Goal: Task Accomplishment & Management: Complete application form

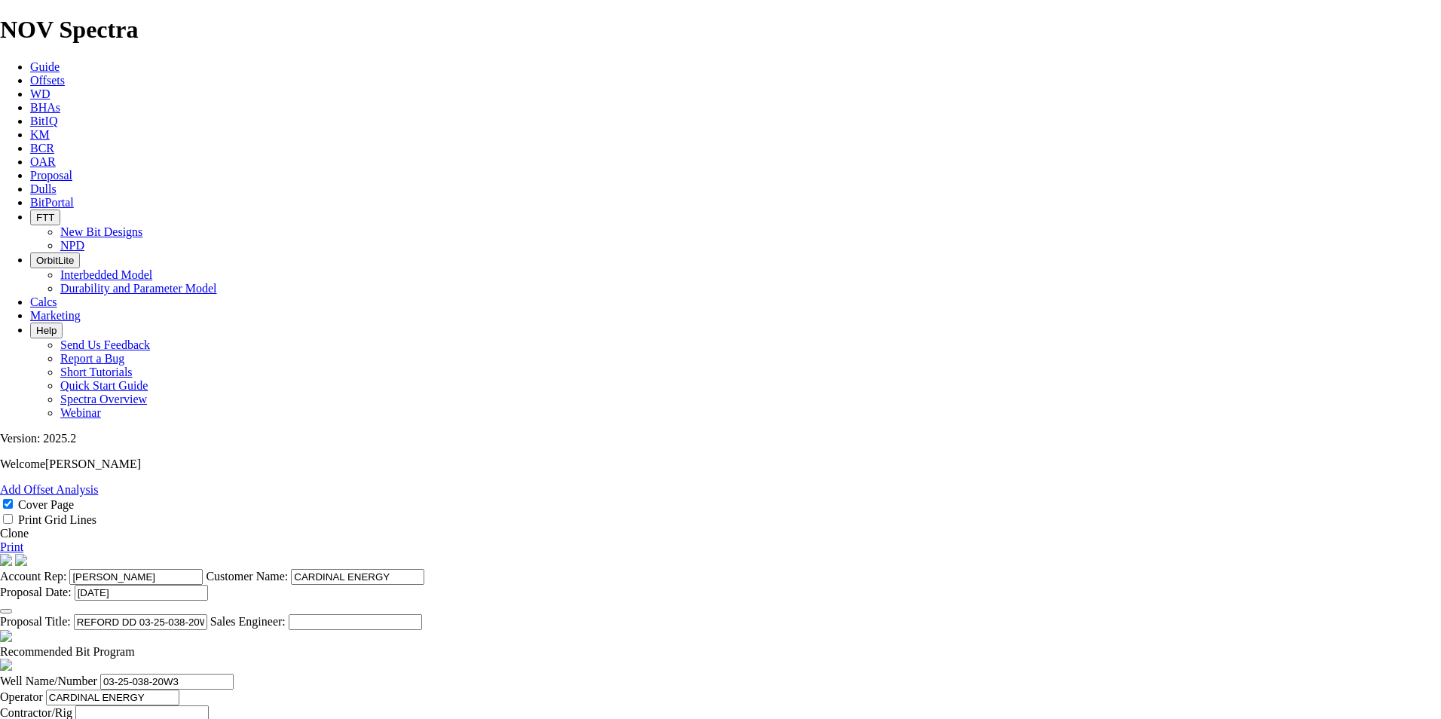
select select "field"
select select "location"
select select "province"
drag, startPoint x: 580, startPoint y: 14, endPoint x: 568, endPoint y: 29, distance: 18.8
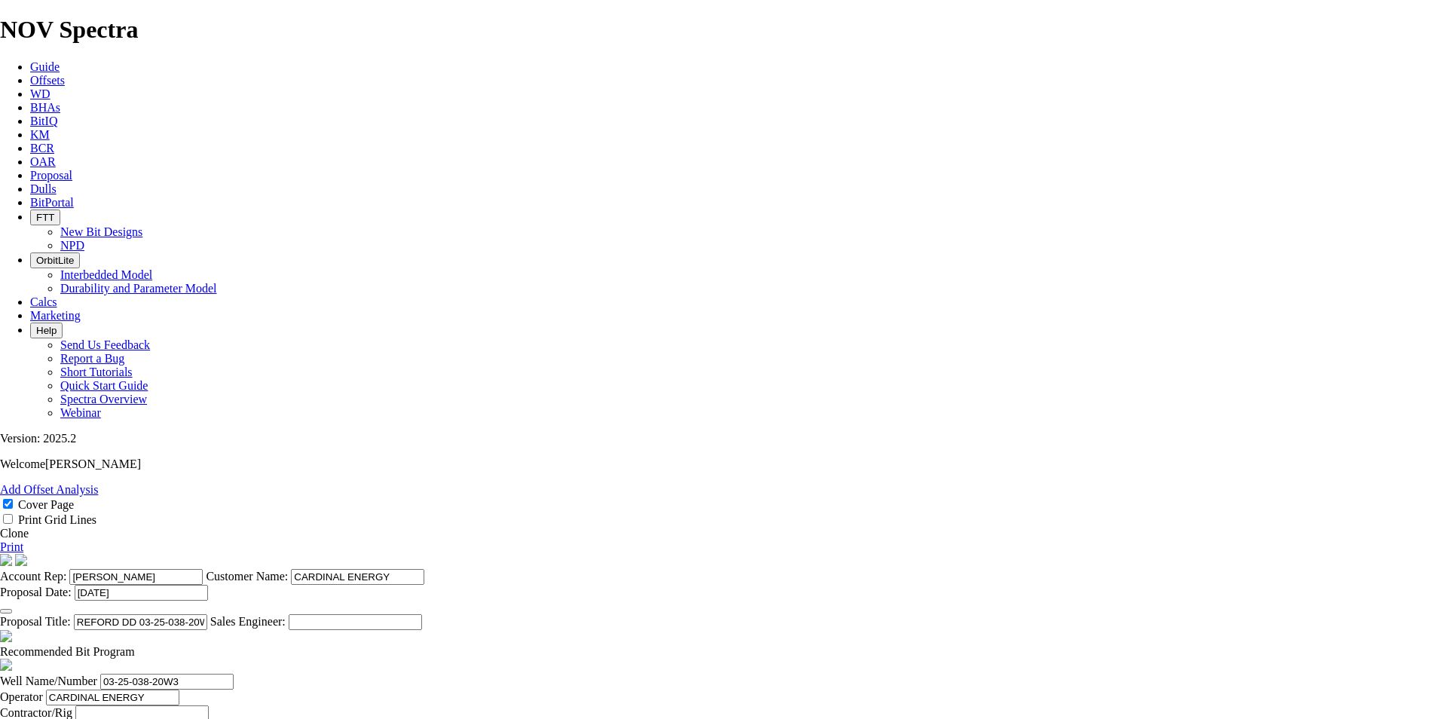
click at [30, 169] on icon at bounding box center [30, 175] width 0 height 13
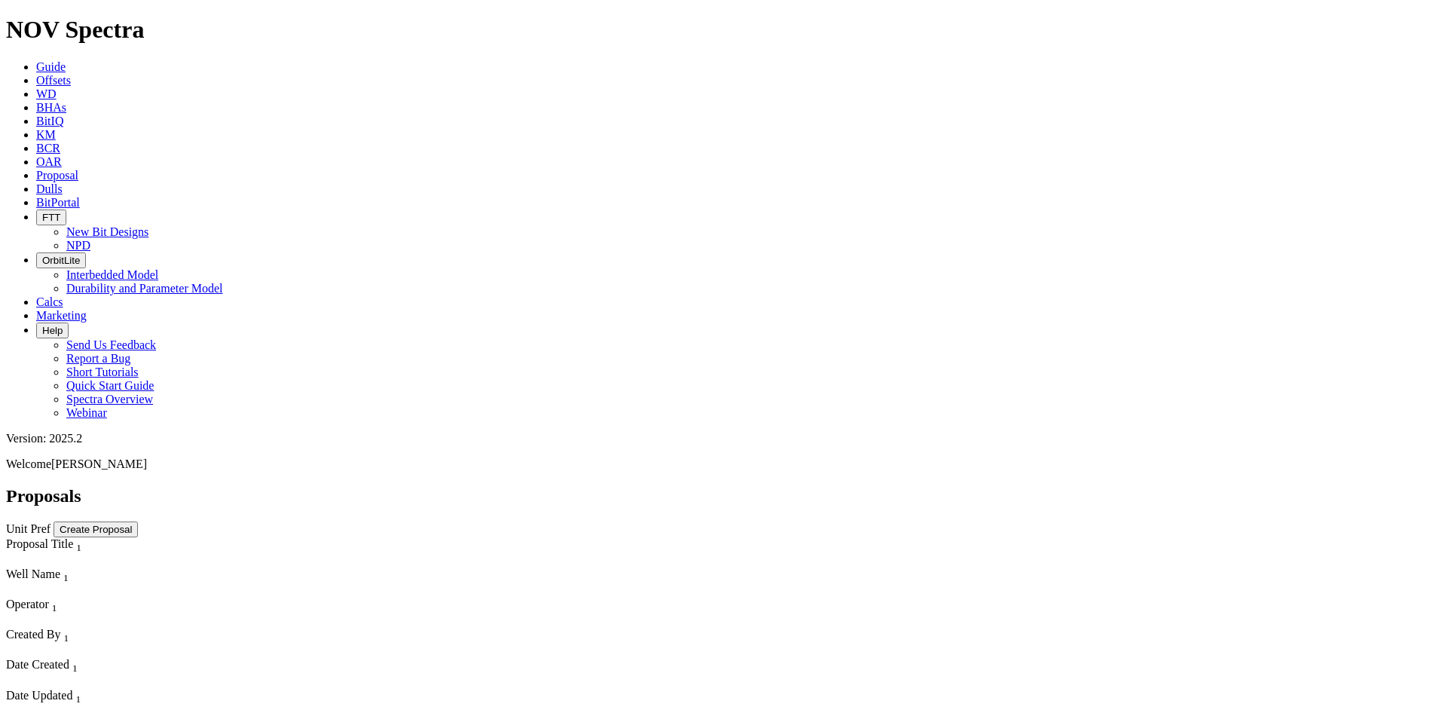
select select "field"
select select "location"
select select "province"
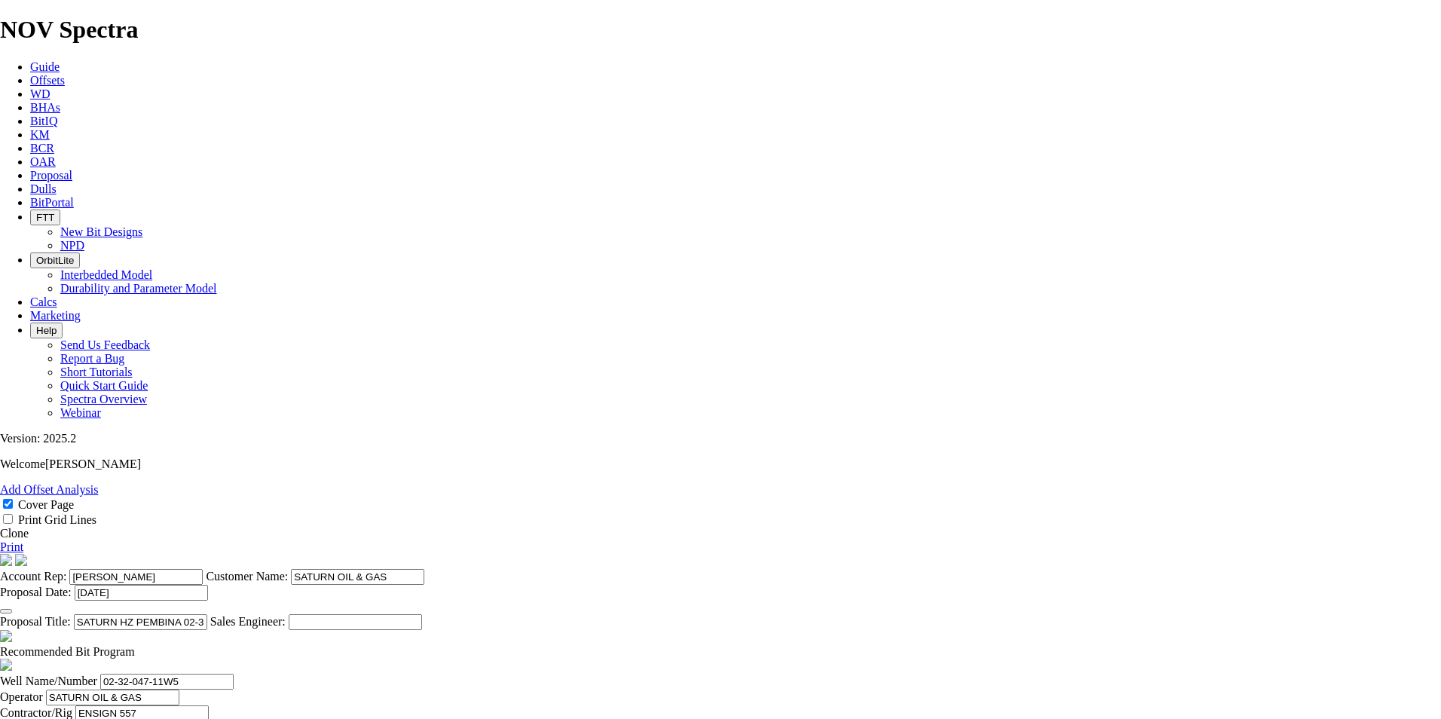
click at [29, 527] on link "Clone" at bounding box center [14, 533] width 29 height 13
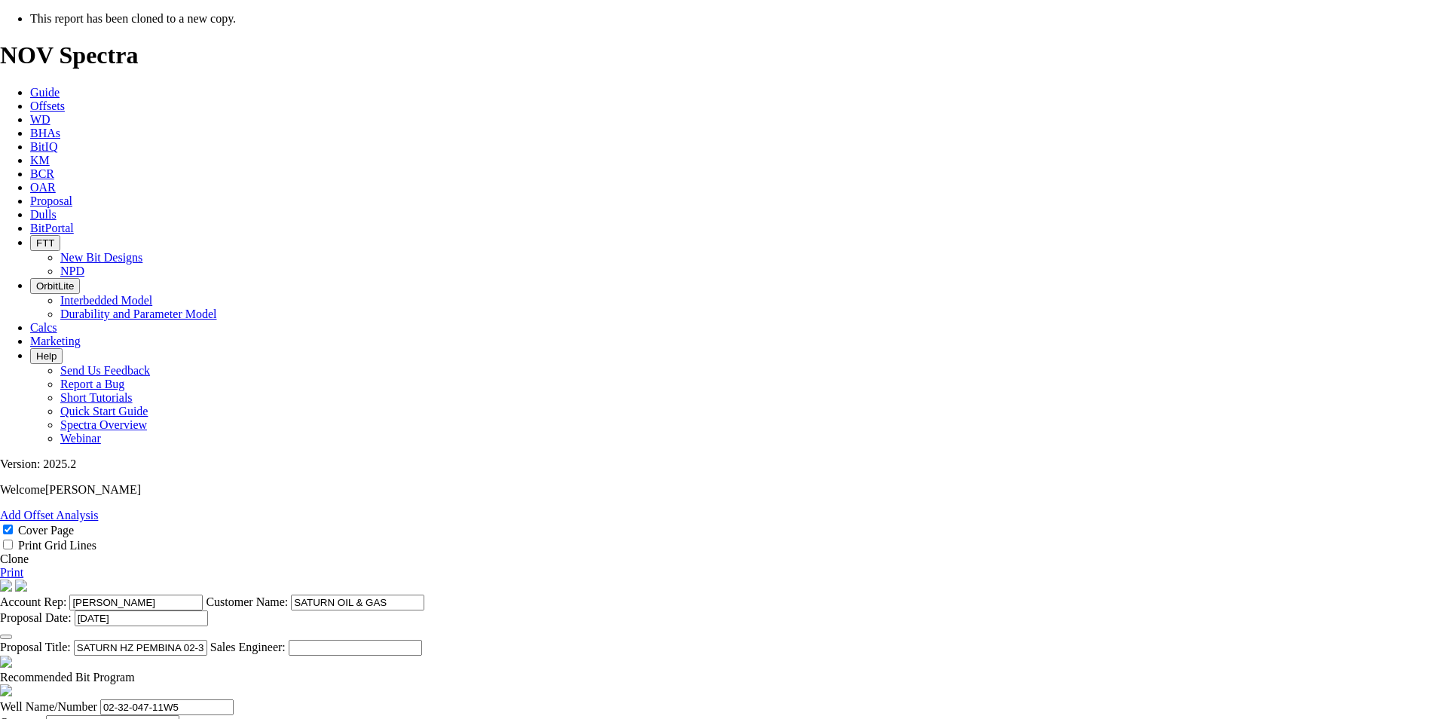
select select "field"
select select "location"
select select "province"
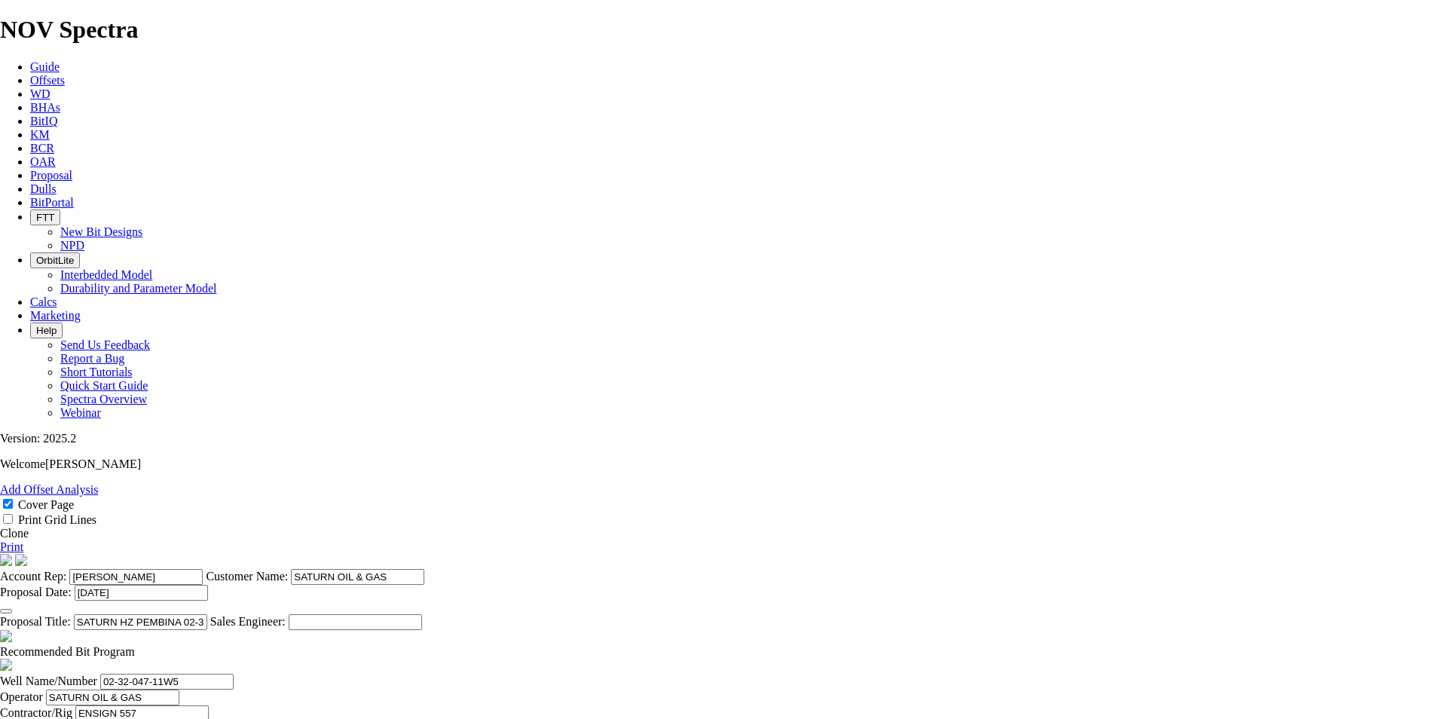
scroll to position [170, 0]
checkbox input "false"
click at [422, 614] on input "Sales Engineer:" at bounding box center [355, 622] width 133 height 16
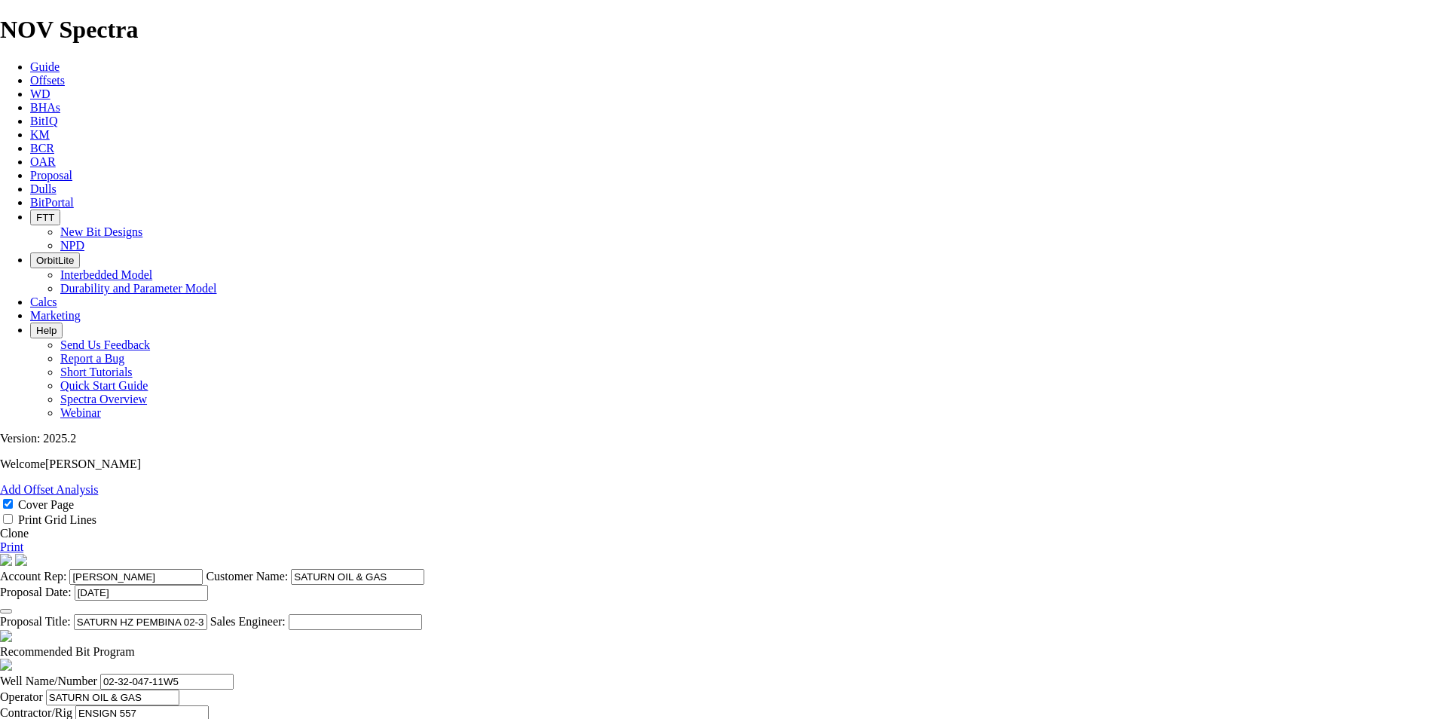
drag, startPoint x: 785, startPoint y: 405, endPoint x: 713, endPoint y: 403, distance: 72.4
click at [207, 614] on input "SATURN HZ PEMBINA 02-32-047-11W5 (3 [PERSON_NAME])" at bounding box center [140, 622] width 133 height 16
drag, startPoint x: 775, startPoint y: 403, endPoint x: 706, endPoint y: 405, distance: 69.4
click at [207, 614] on input "SATURN HZ PEMBINA 08-18-048-11W5 (2 [PERSON_NAME])" at bounding box center [140, 622] width 133 height 16
type input "SATURN HZ PEMBINA 08-18-048-11W5 (2 [PERSON_NAME])"
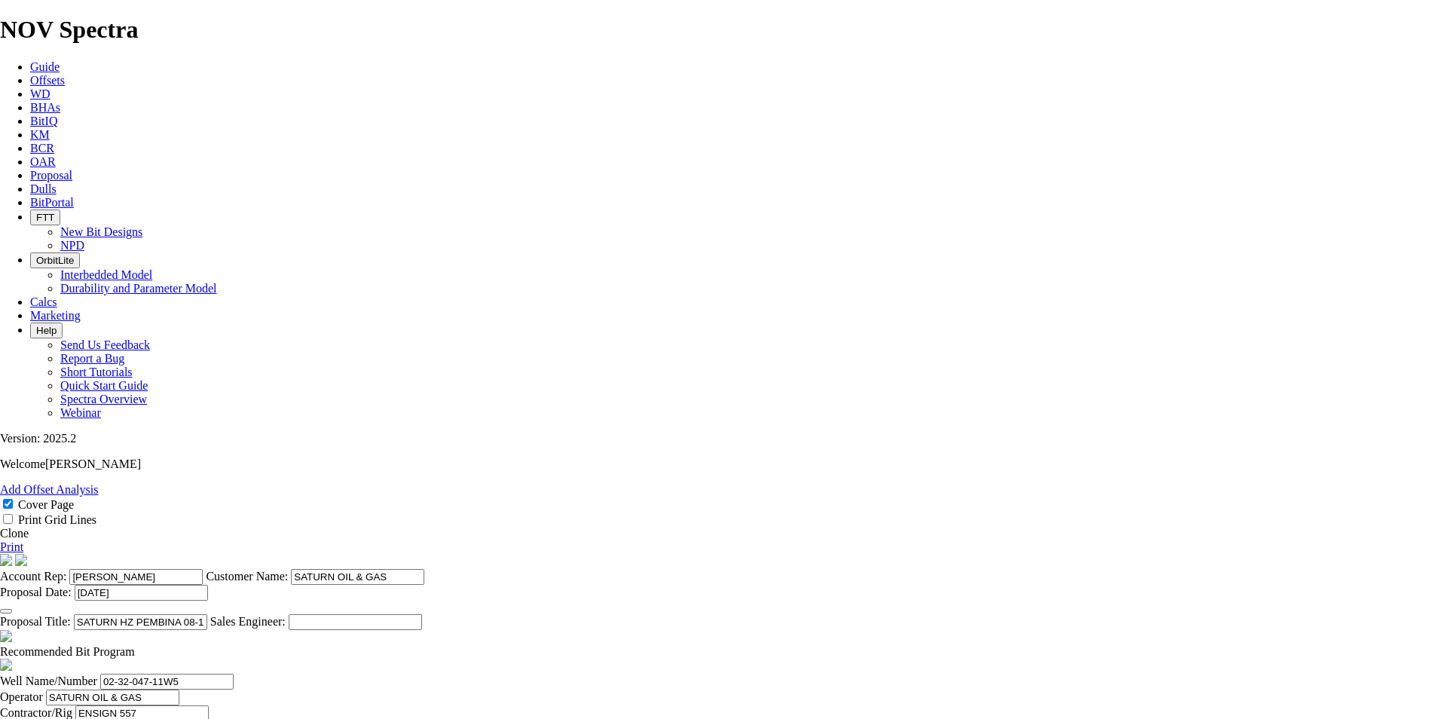
drag, startPoint x: 430, startPoint y: 621, endPoint x: 185, endPoint y: 567, distance: 250.1
paste input "8-18-048"
type input "08-18-048-11W5"
drag, startPoint x: 963, startPoint y: 616, endPoint x: 881, endPoint y: 622, distance: 82.4
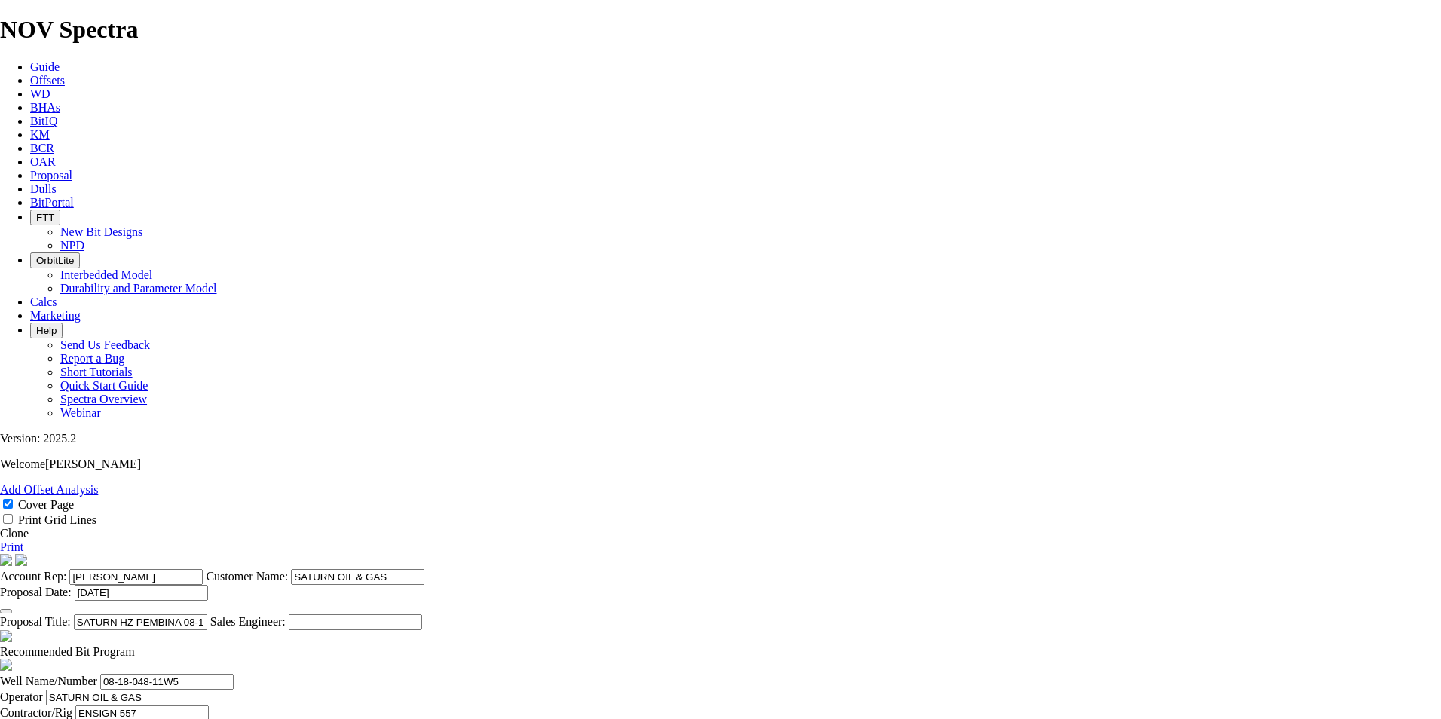
type input "08-13-048-12W5"
click at [6, 611] on icon "button" at bounding box center [6, 611] width 0 height 0
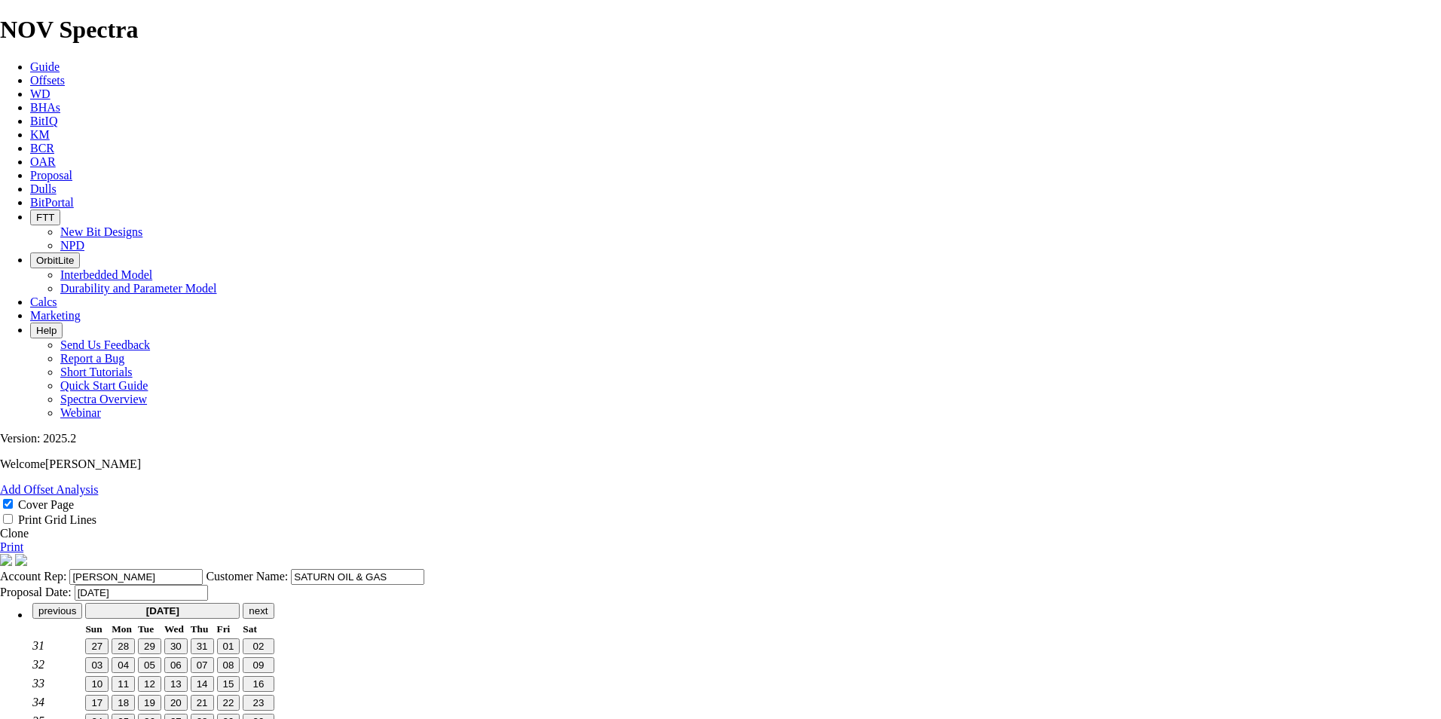
scroll to position [19, 0]
type input "[DATE]"
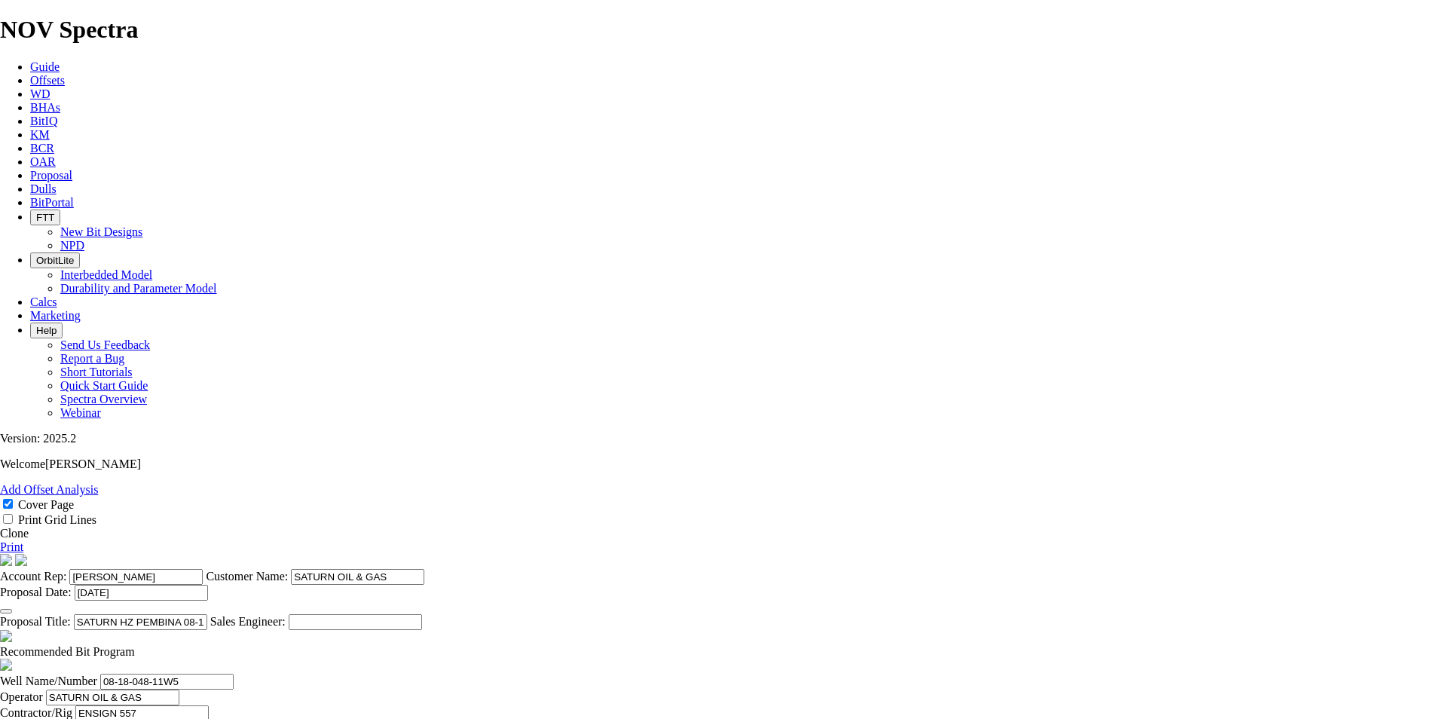
scroll to position [283, 0]
type input "[DATE]"
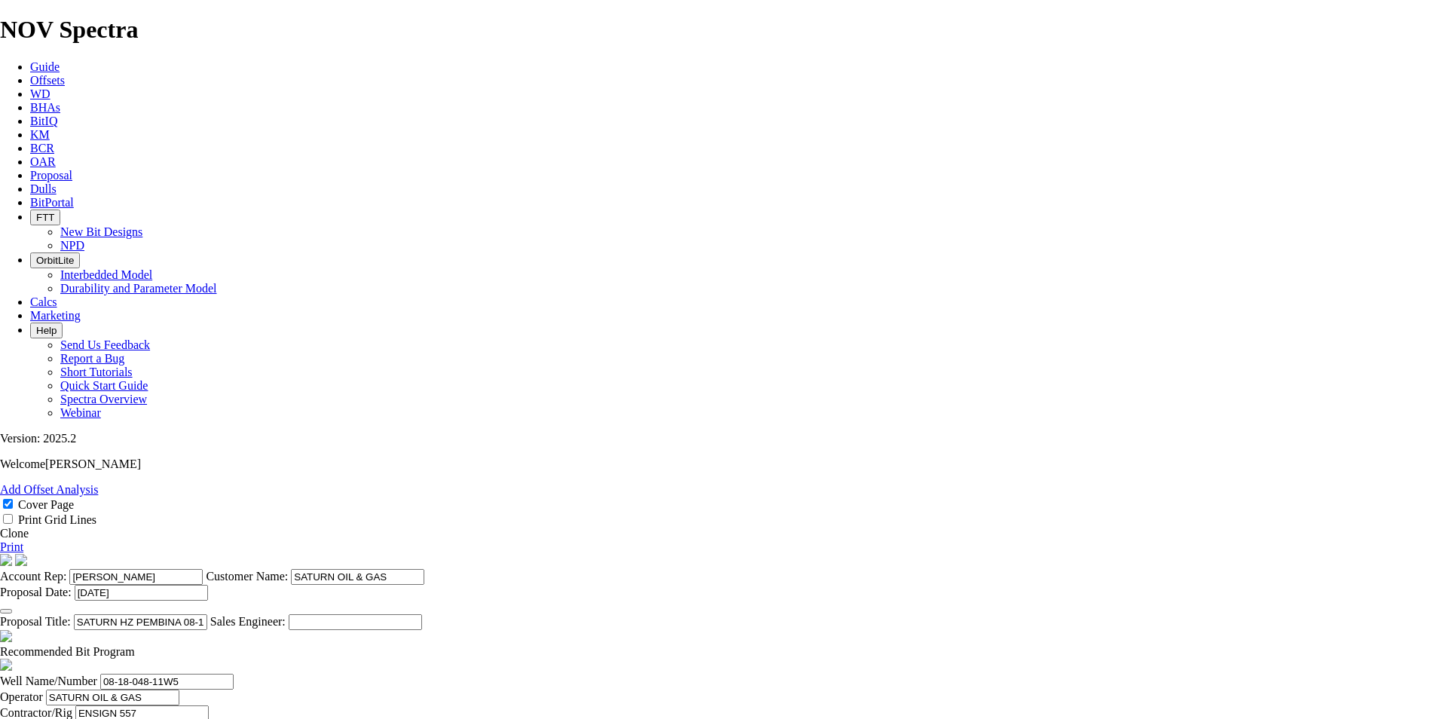
drag, startPoint x: 483, startPoint y: 472, endPoint x: 414, endPoint y: 469, distance: 68.7
type input "279"
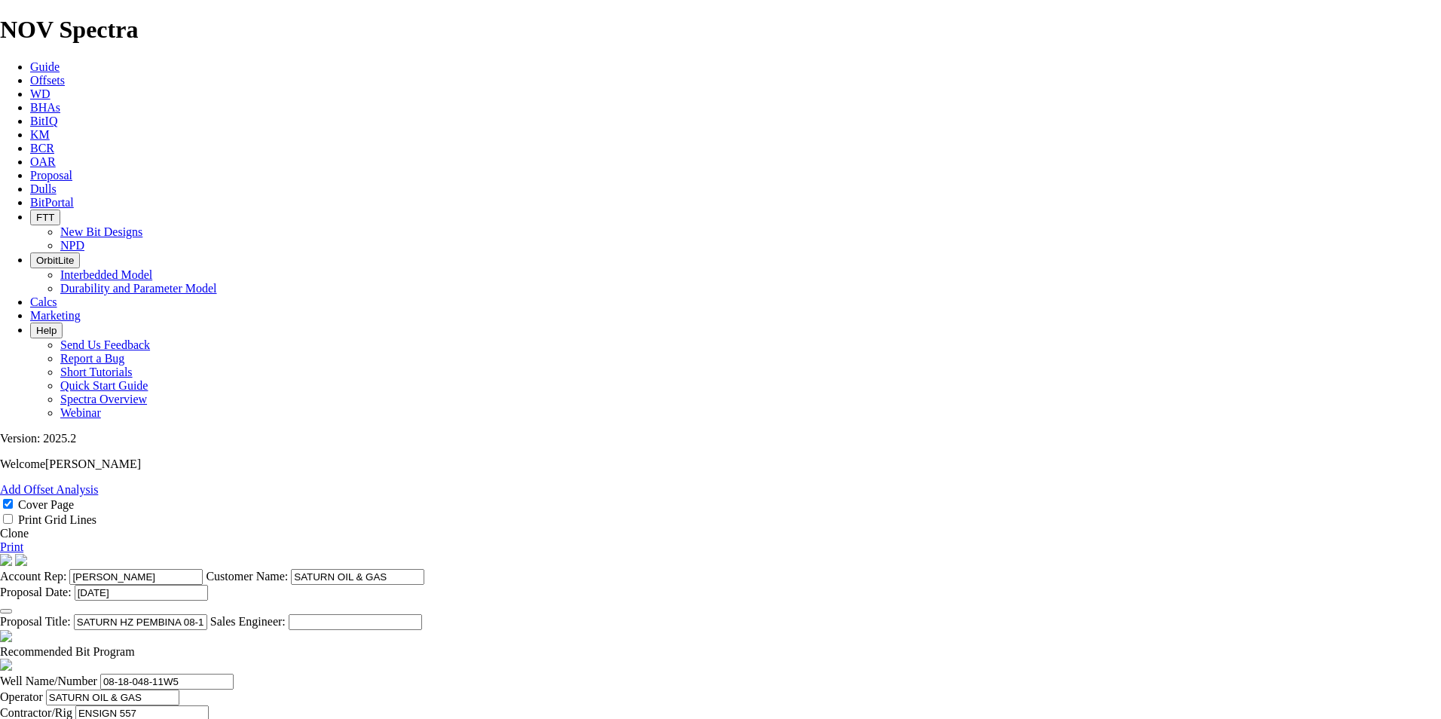
type input "TK63-B3"
type input "615"
drag, startPoint x: 628, startPoint y: 505, endPoint x: 555, endPoint y: 500, distance: 73.2
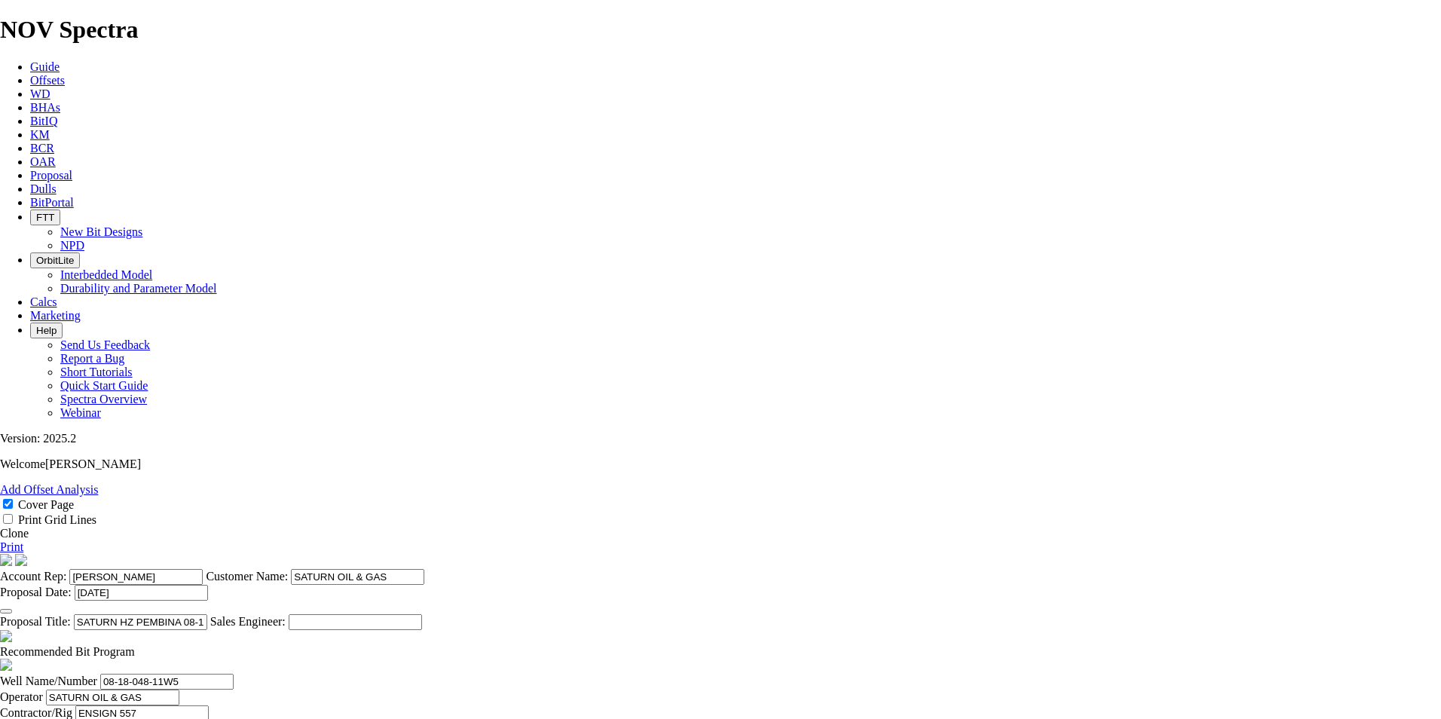
type input "3573"
type input "2958"
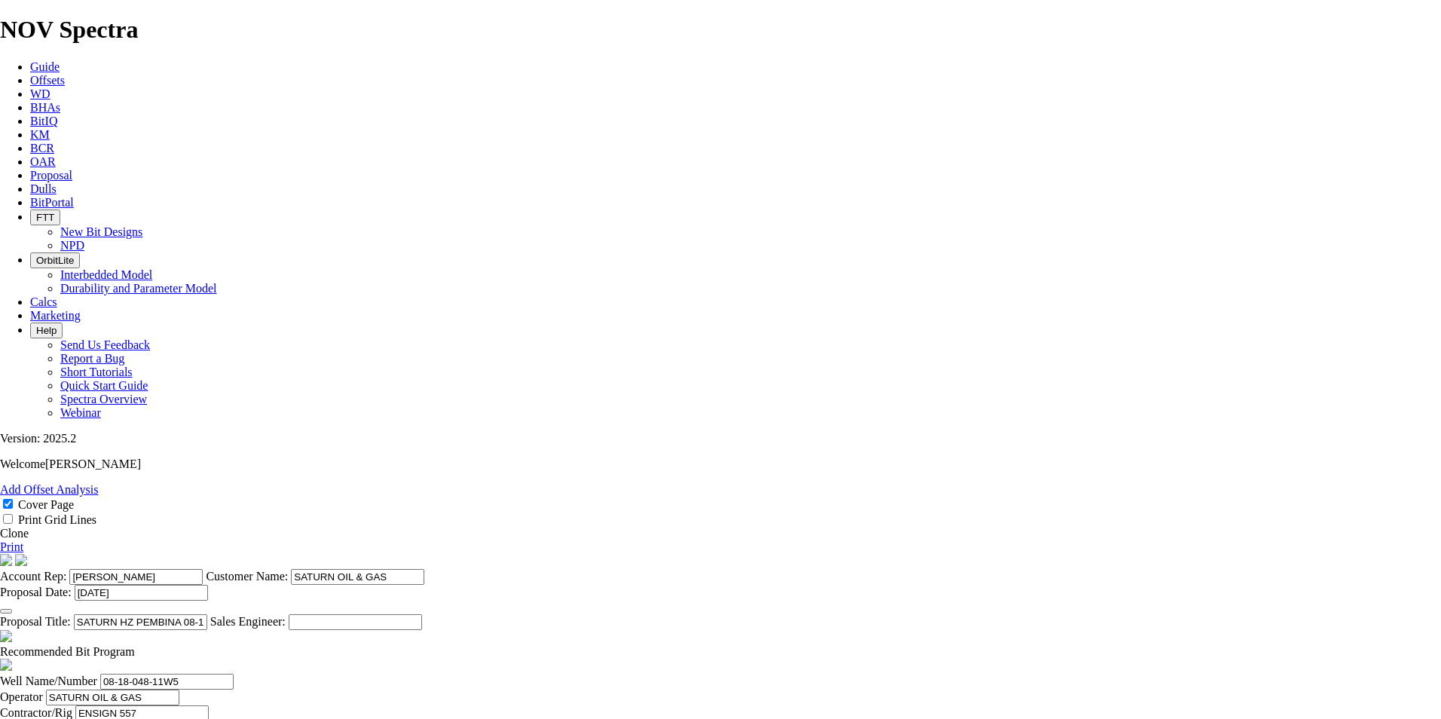
drag, startPoint x: 761, startPoint y: 506, endPoint x: 931, endPoint y: 519, distance: 170.0
type input "45.508"
type input "65"
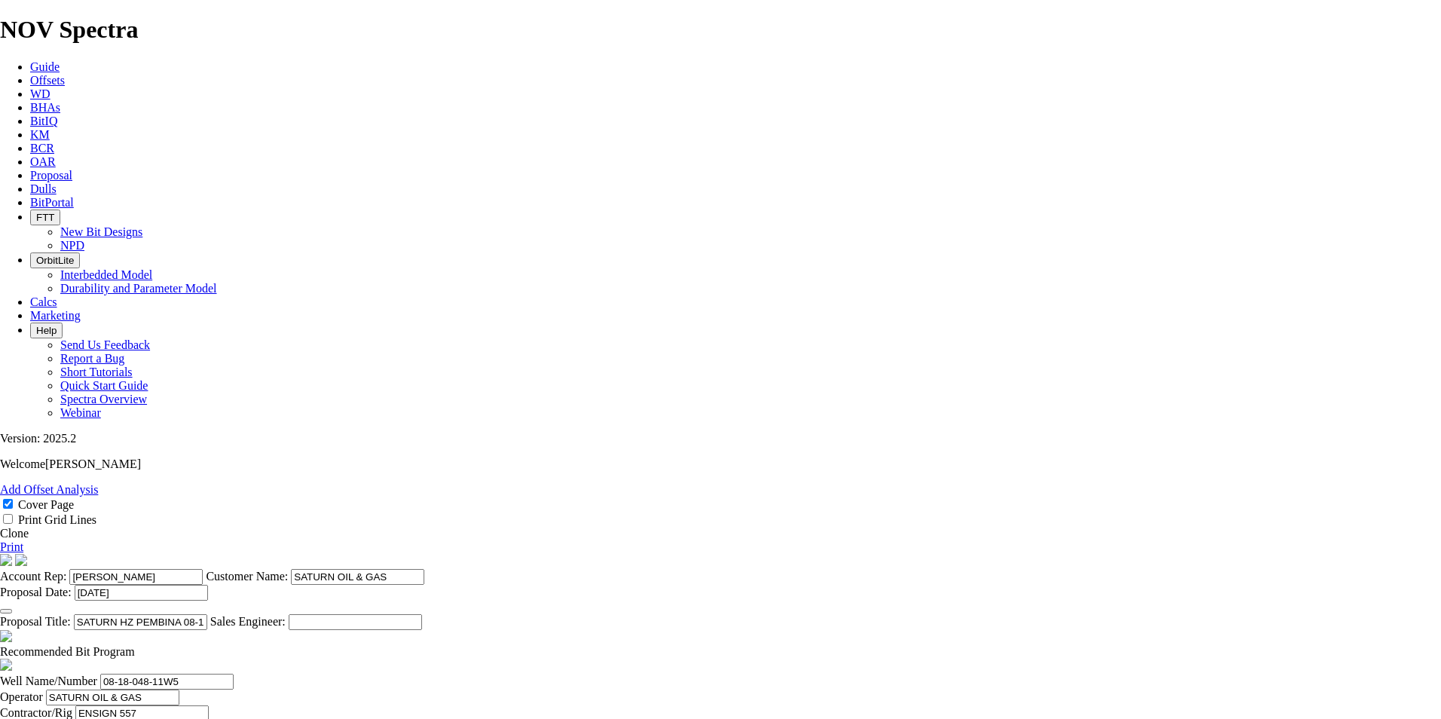
click at [0, 540] on icon at bounding box center [0, 546] width 0 height 13
